Goal: Task Accomplishment & Management: Manage account settings

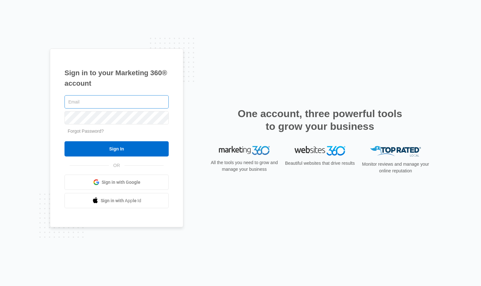
click at [115, 102] on input "text" at bounding box center [116, 101] width 104 height 13
type input "[EMAIL_ADDRESS][DOMAIN_NAME]"
click at [64, 141] on input "Sign In" at bounding box center [116, 148] width 104 height 15
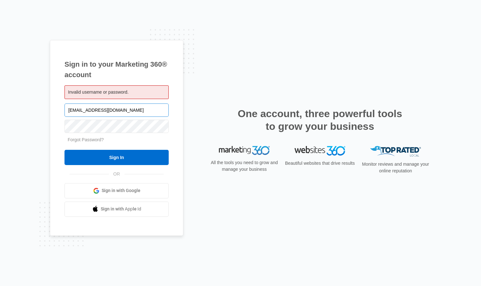
drag, startPoint x: 164, startPoint y: 110, endPoint x: 91, endPoint y: 114, distance: 73.4
click at [91, 114] on input "[EMAIL_ADDRESS][DOMAIN_NAME]" at bounding box center [116, 110] width 104 height 13
type input "[EMAIL_ADDRESS][DOMAIN_NAME]"
click at [64, 150] on input "Sign In" at bounding box center [116, 157] width 104 height 15
